Goal: Transaction & Acquisition: Book appointment/travel/reservation

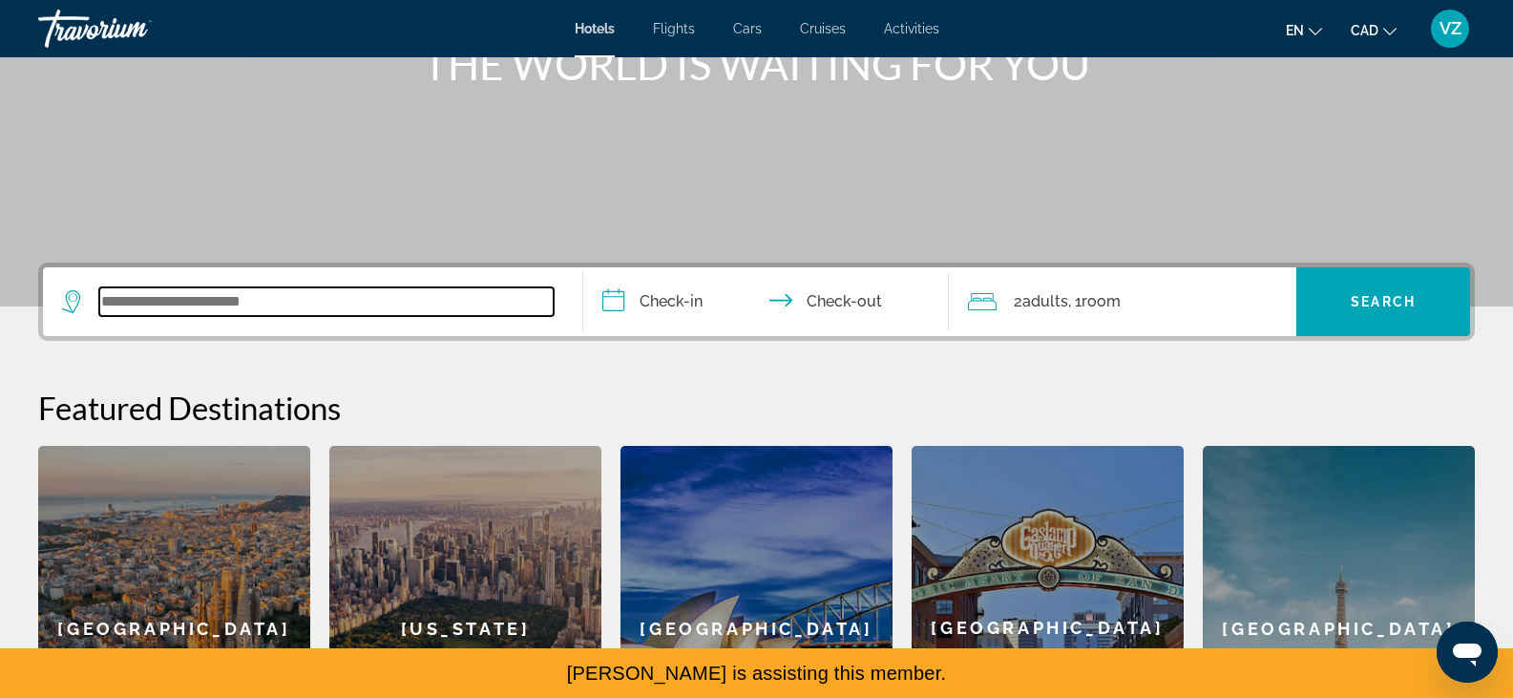
click at [400, 314] on input "Search widget" at bounding box center [326, 301] width 454 height 29
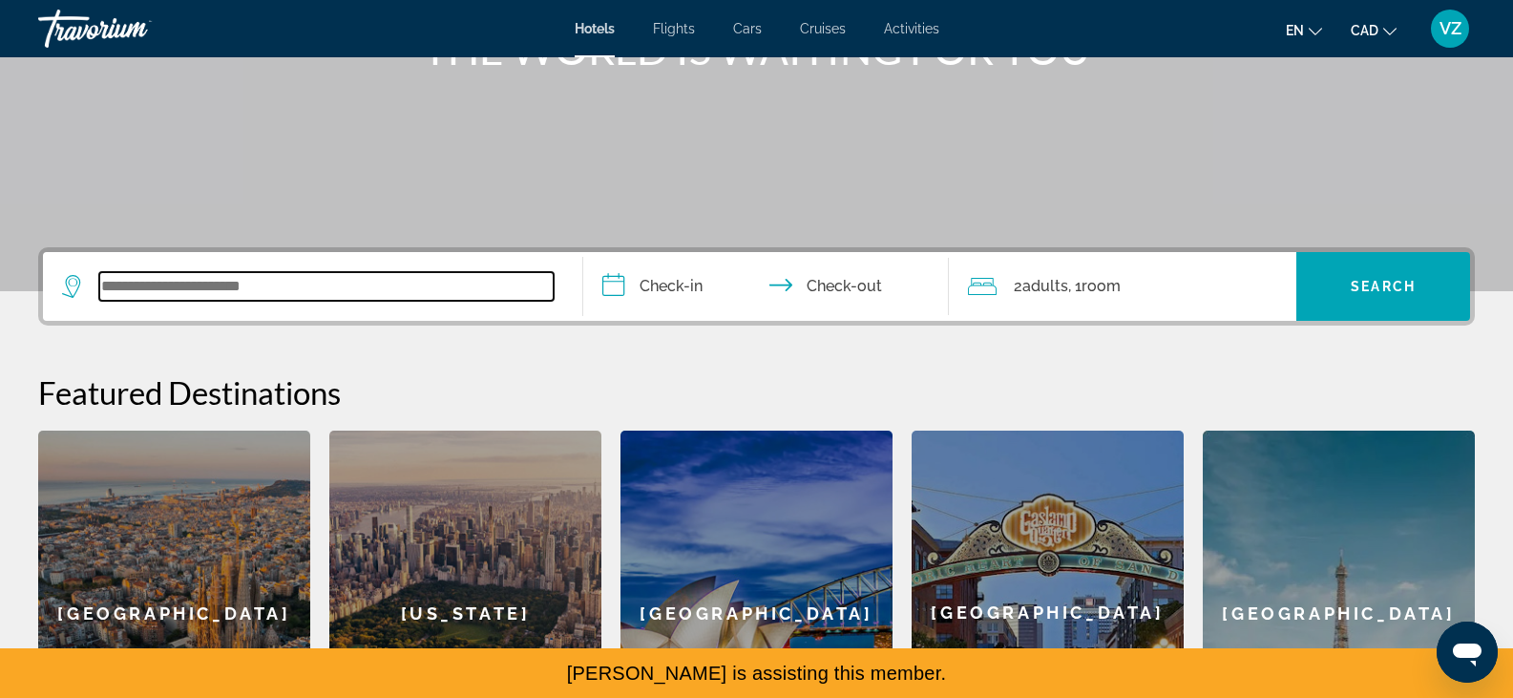
scroll to position [281, 0]
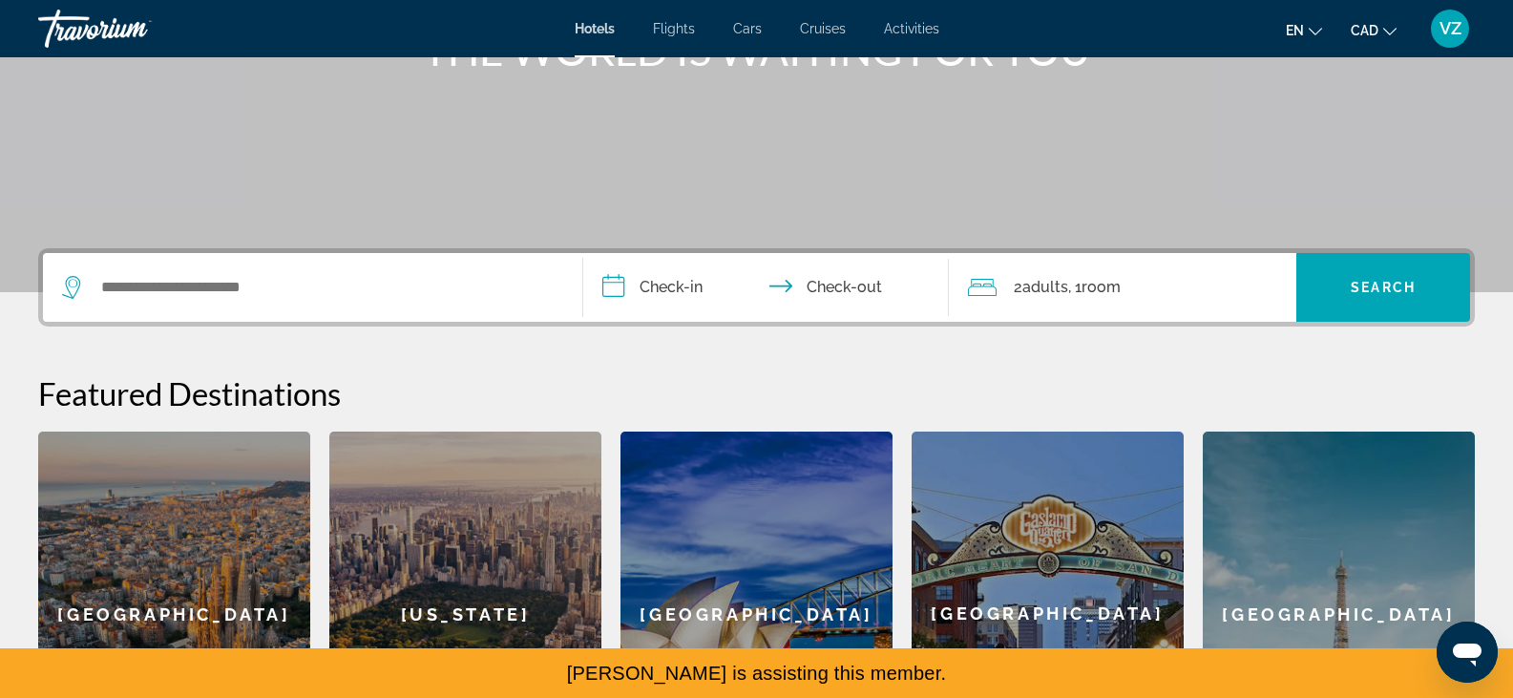
click at [820, 15] on div "Hotels Flights Cars Cruises Activities Hotels Flights Cars Cruises Activities e…" at bounding box center [756, 29] width 1513 height 50
click at [820, 28] on span "Cruises" at bounding box center [823, 28] width 46 height 15
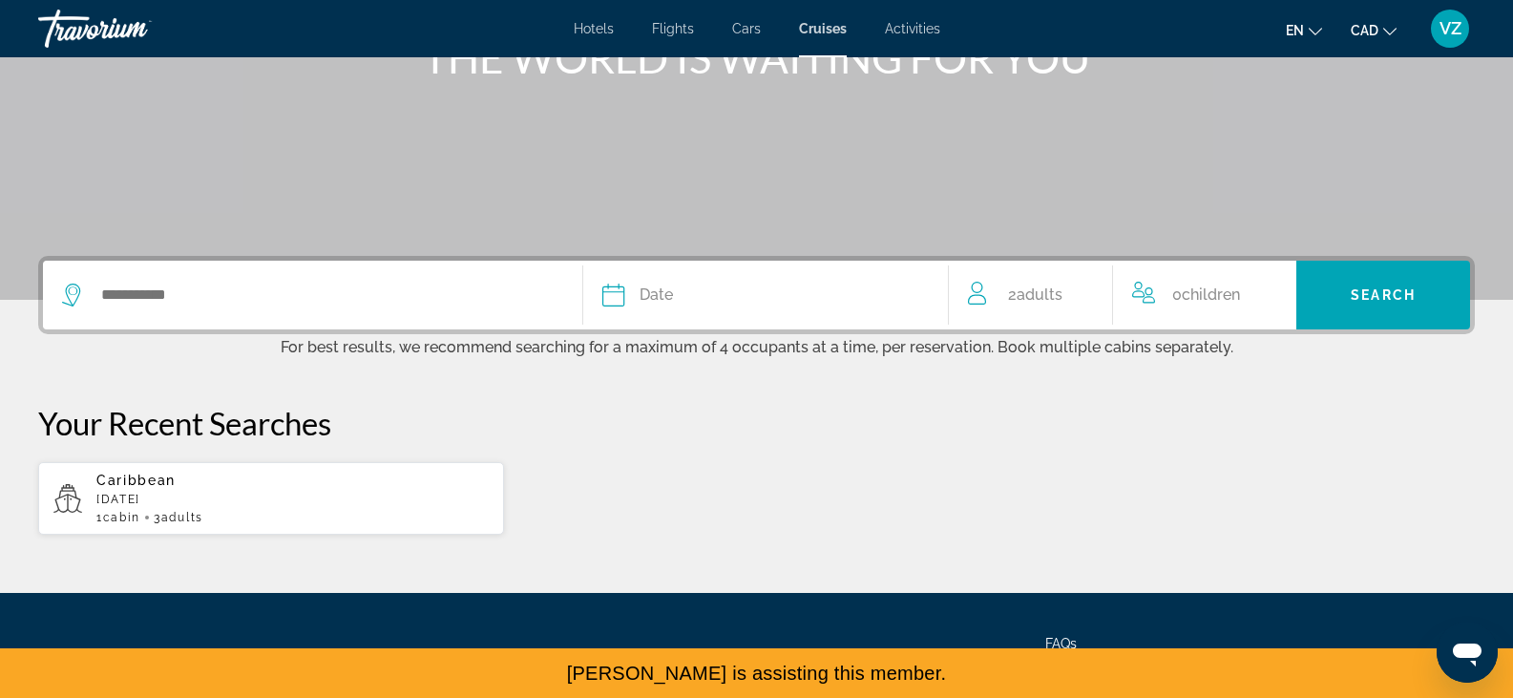
scroll to position [275, 0]
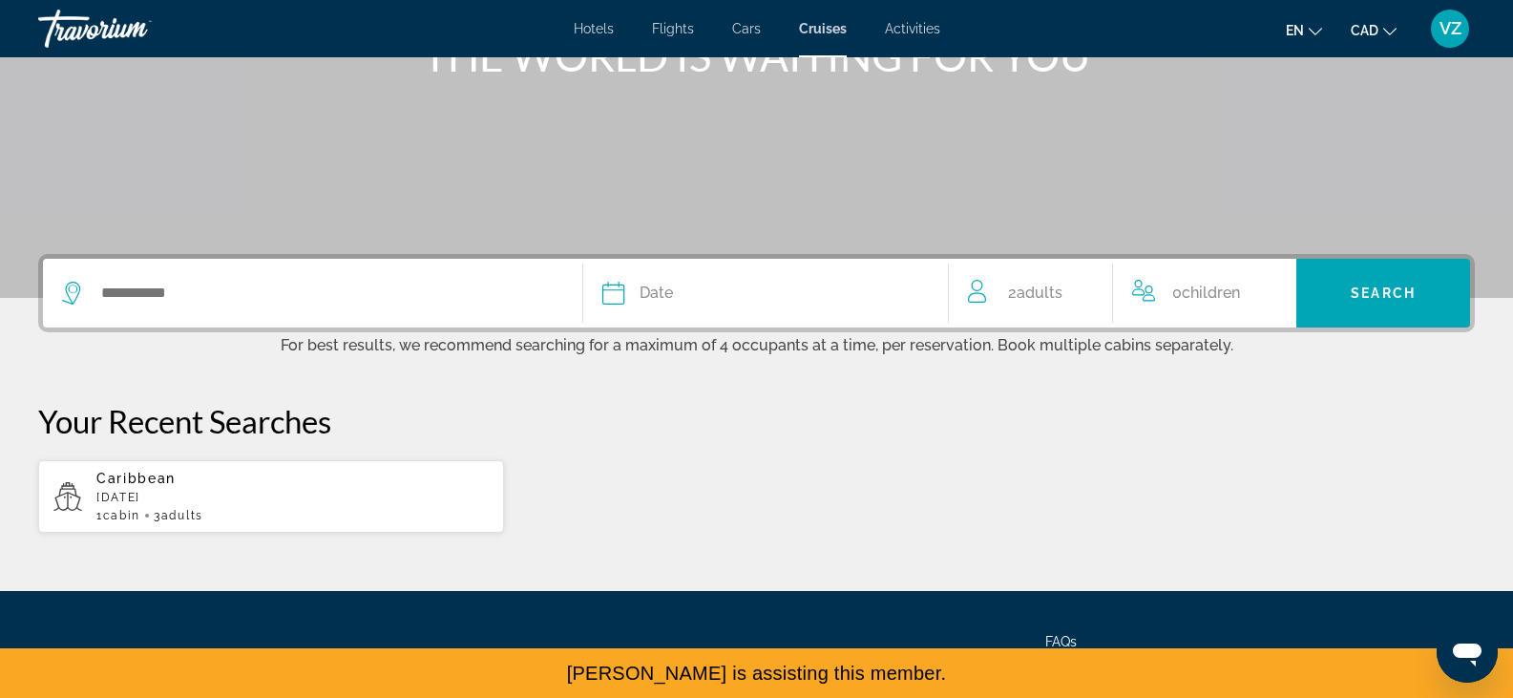
click at [166, 471] on span "Caribbean" at bounding box center [135, 478] width 79 height 15
type input "*********"
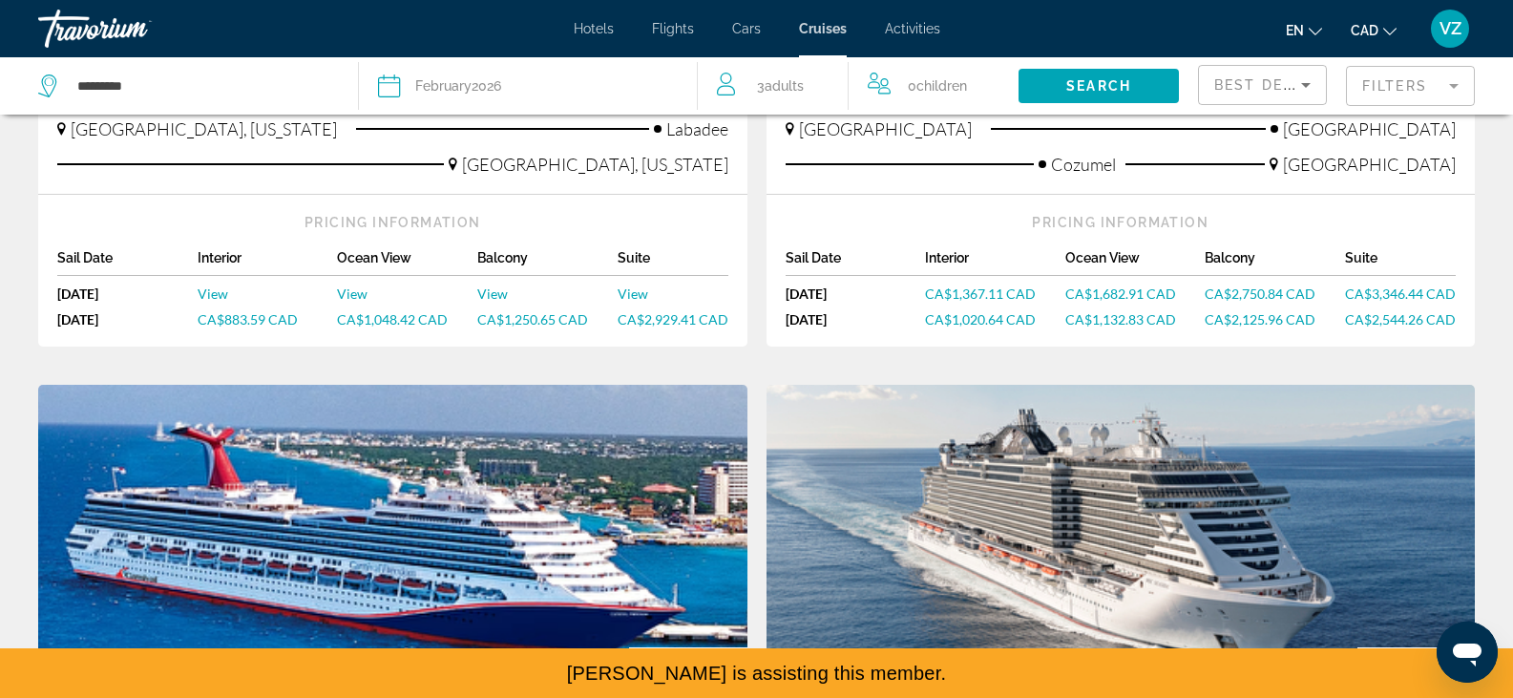
scroll to position [596, 0]
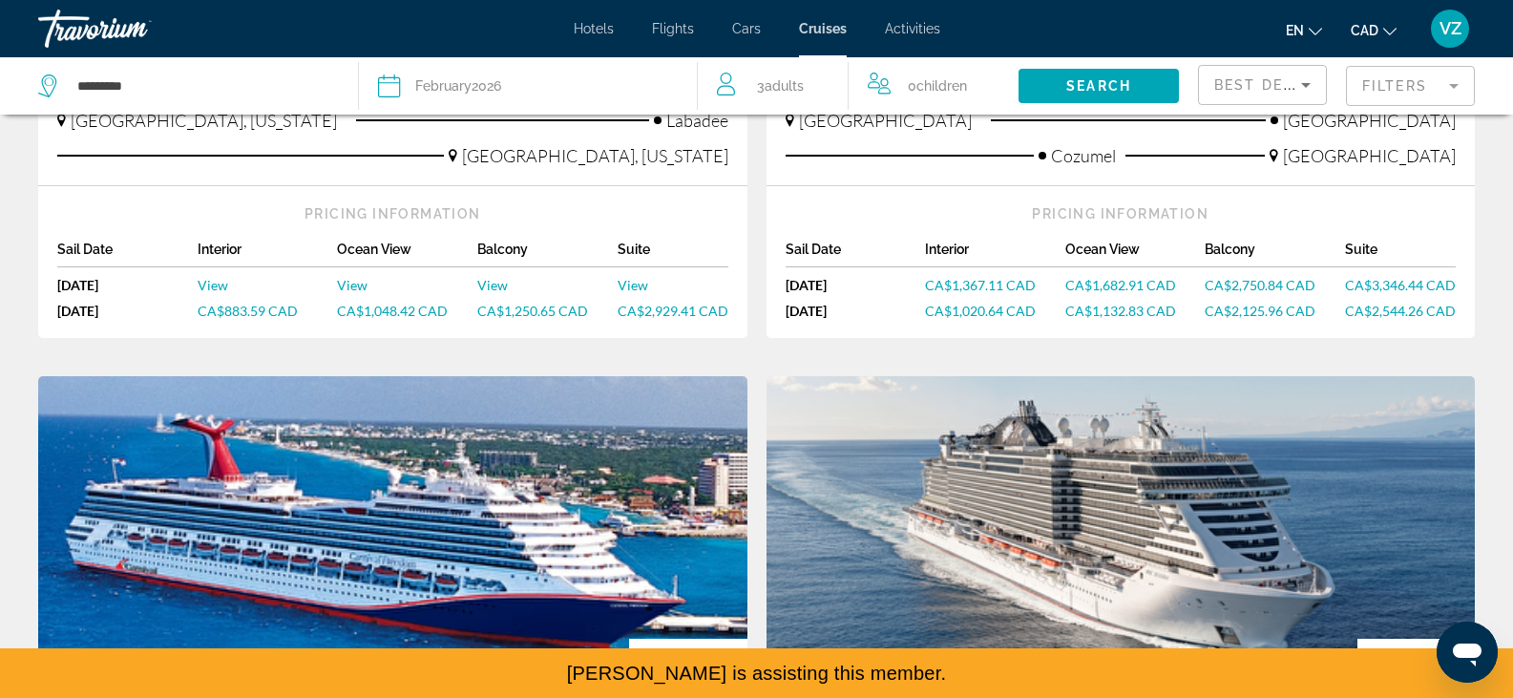
click at [978, 285] on span "CA$1,367.11 CAD" at bounding box center [980, 285] width 111 height 16
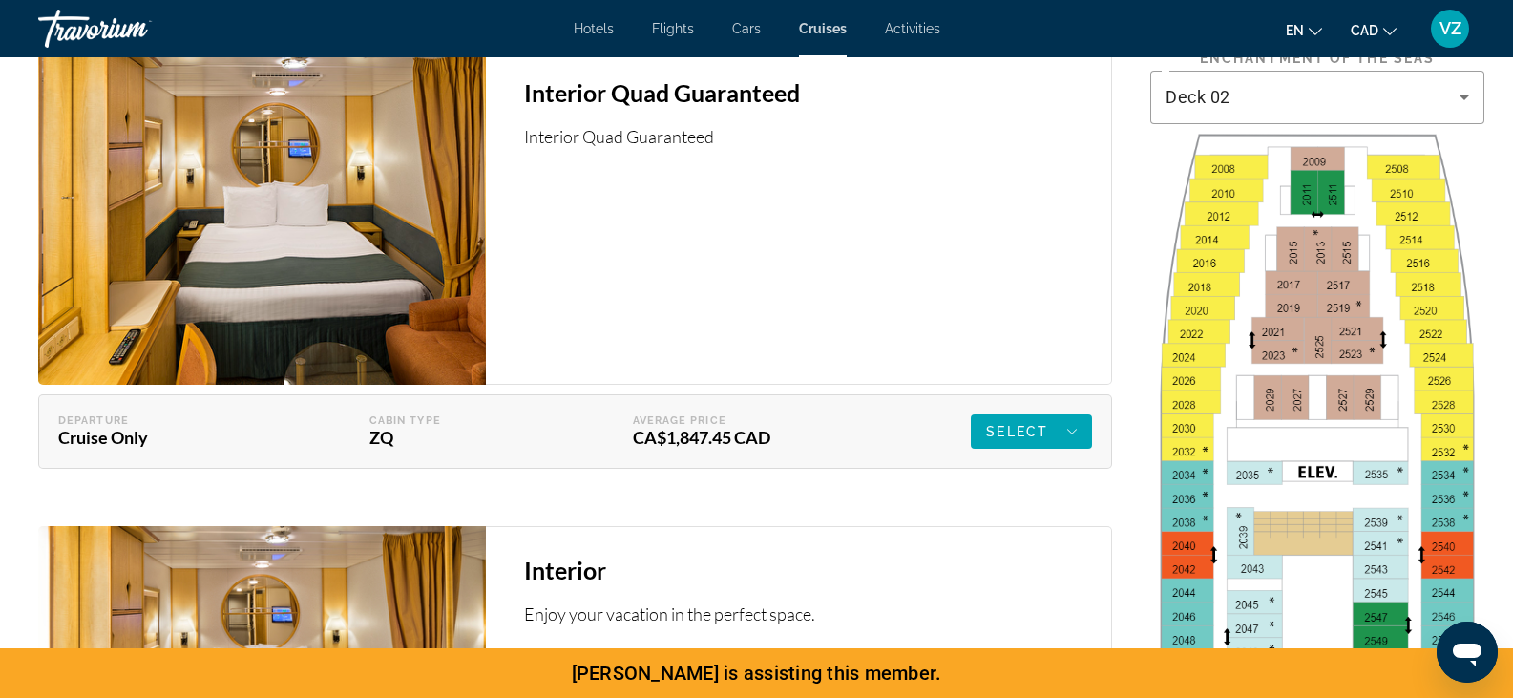
scroll to position [2776, 0]
click at [1000, 431] on span "Select" at bounding box center [1017, 430] width 62 height 15
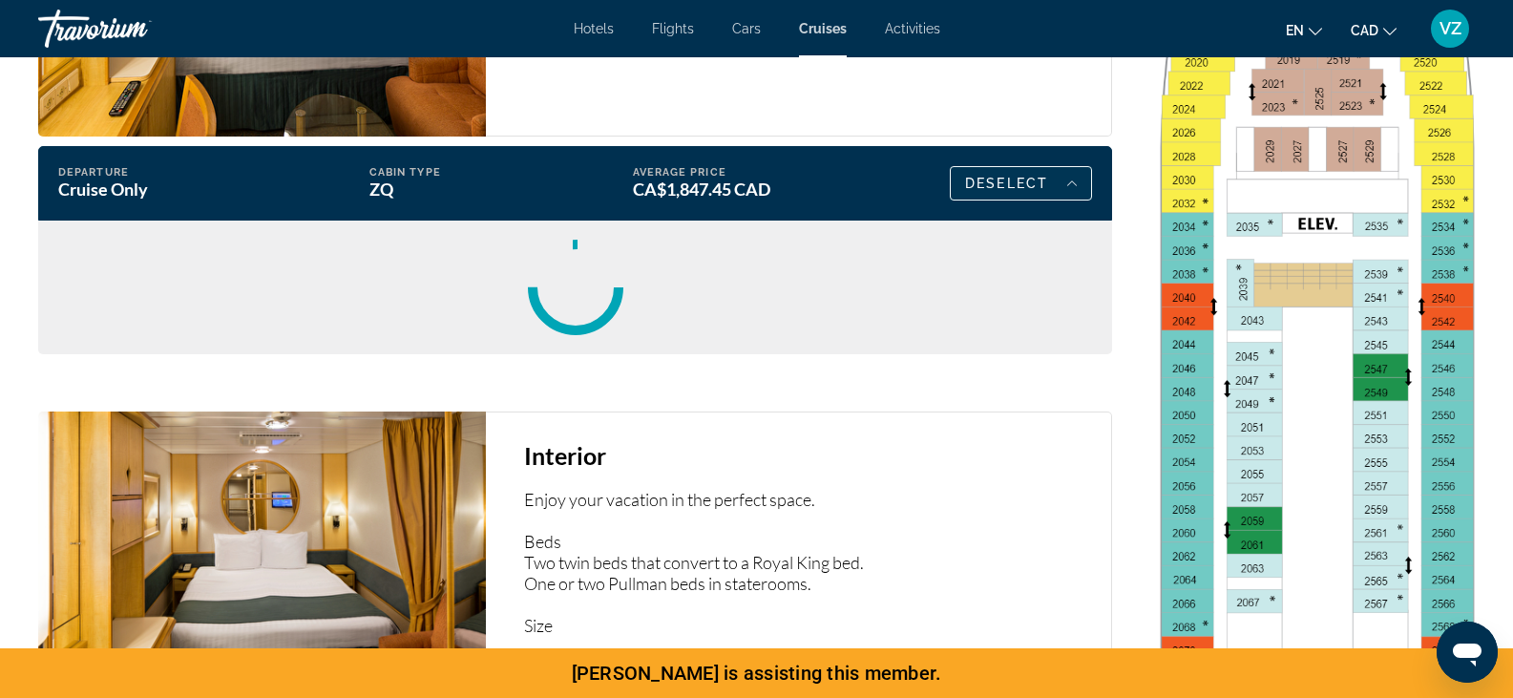
scroll to position [3025, 0]
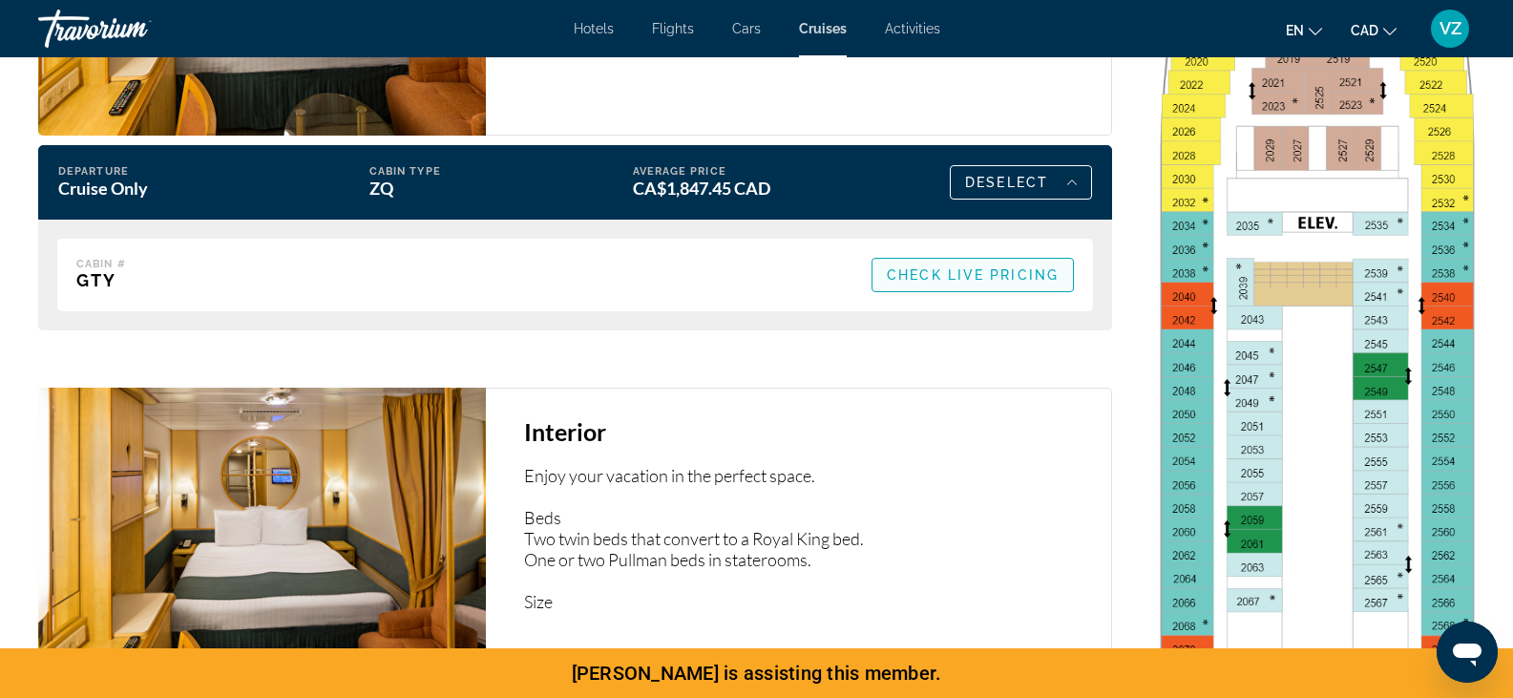
click at [997, 279] on span "Check Live Pricing" at bounding box center [973, 274] width 172 height 15
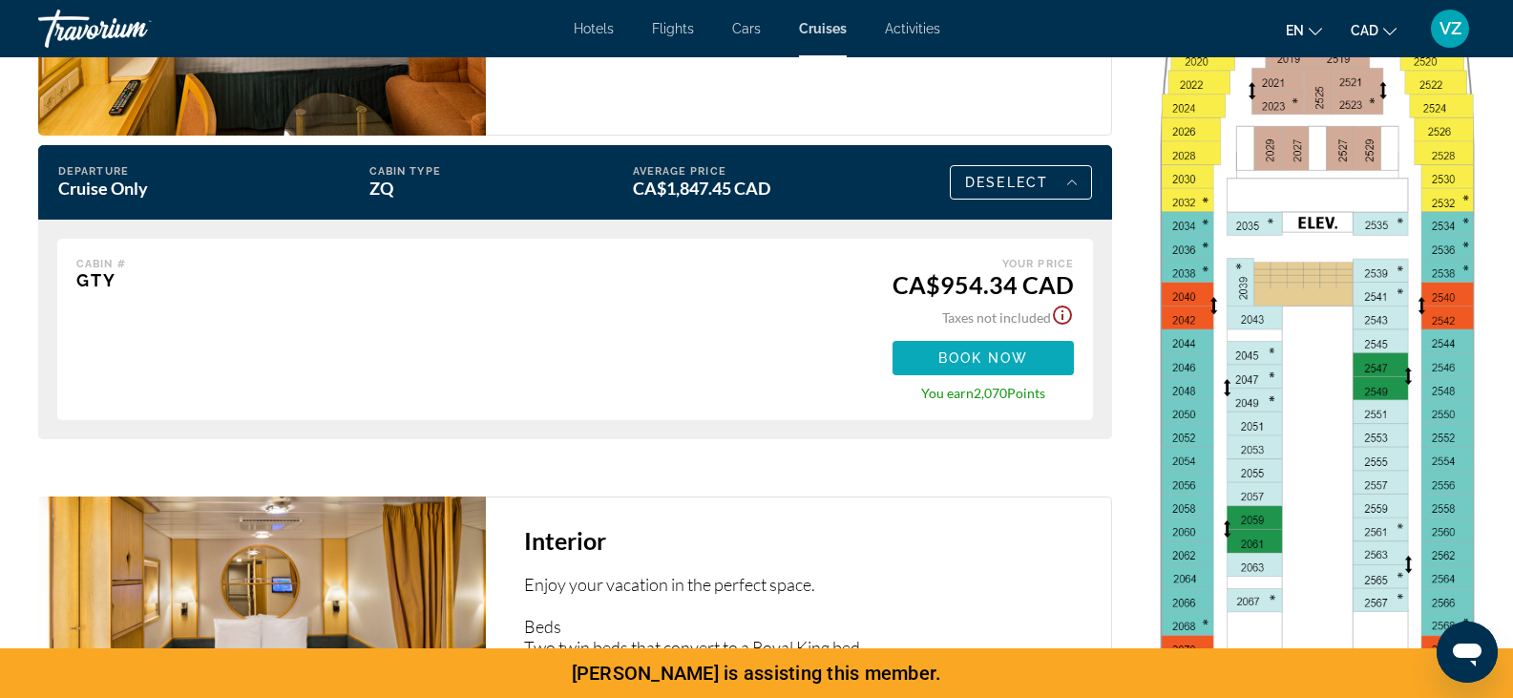
click at [971, 356] on span "Book now" at bounding box center [983, 357] width 91 height 15
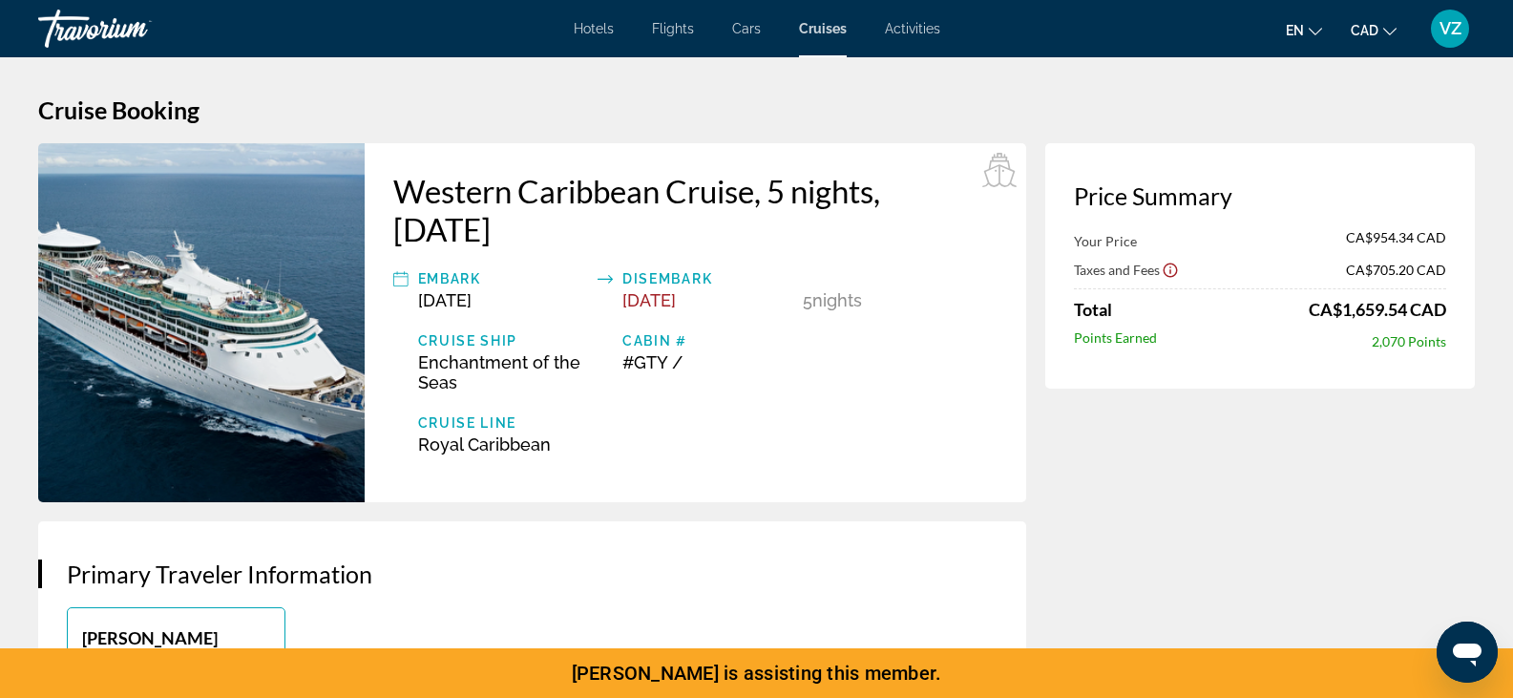
click at [1460, 39] on div "VZ" at bounding box center [1450, 29] width 38 height 38
